Goal: Information Seeking & Learning: Check status

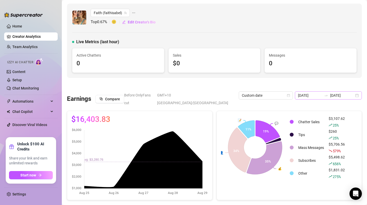
click at [355, 94] on div "[DATE] [DATE]" at bounding box center [328, 95] width 67 height 8
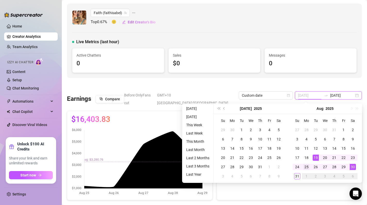
type input "[DATE]"
click at [306, 167] on div "25" at bounding box center [306, 167] width 6 height 6
type input "[DATE]"
click at [296, 175] on div "31" at bounding box center [297, 176] width 6 height 6
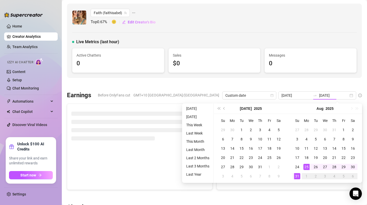
type input "[DATE]"
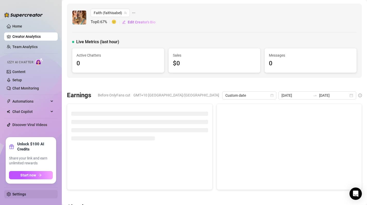
click at [18, 196] on link "Settings" at bounding box center [19, 194] width 14 height 4
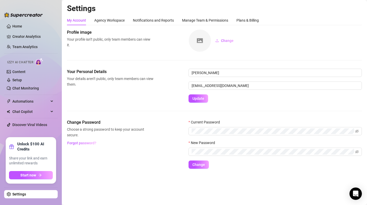
click at [27, 41] on ul "Home Creator Analytics Team Analytics Izzy AI Chatter Content Setup Chat Monito…" at bounding box center [31, 77] width 54 height 115
click at [26, 38] on link "Creator Analytics" at bounding box center [32, 36] width 41 height 8
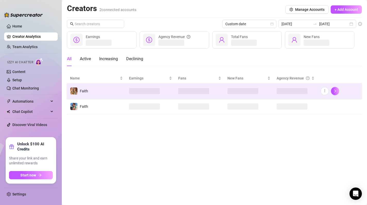
click at [100, 88] on td "Faith" at bounding box center [96, 90] width 59 height 15
